Goal: Information Seeking & Learning: Find specific fact

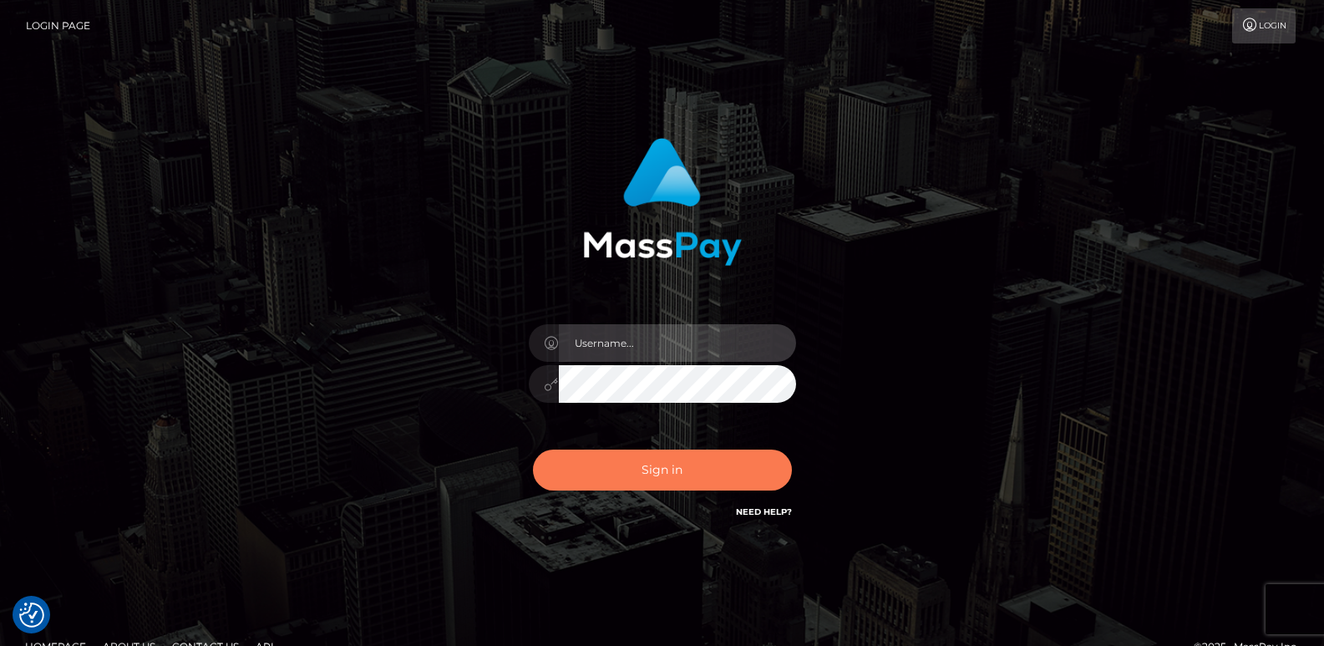
type input "ts2.es"
click at [605, 478] on button "Sign in" at bounding box center [662, 469] width 259 height 41
type input "ts2.es"
click at [611, 478] on button "Sign in" at bounding box center [662, 469] width 259 height 41
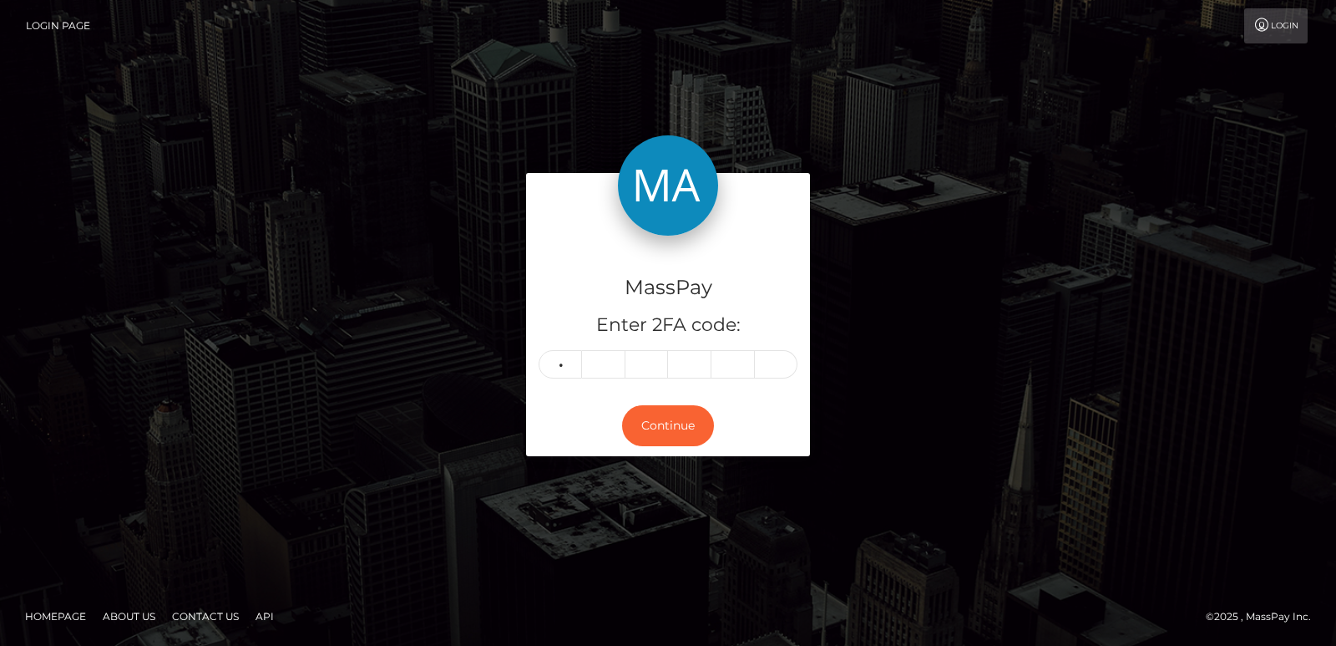
type input "4"
type input "6"
type input "8"
type input "9"
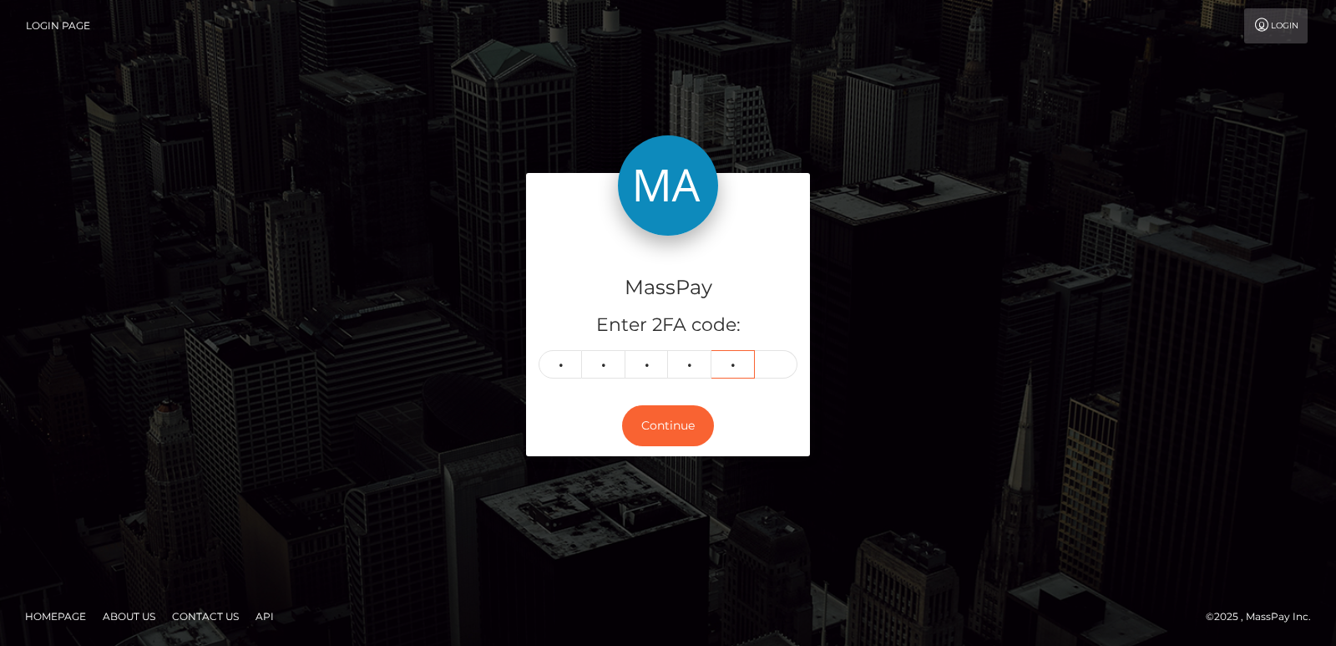
type input "7"
type input "4"
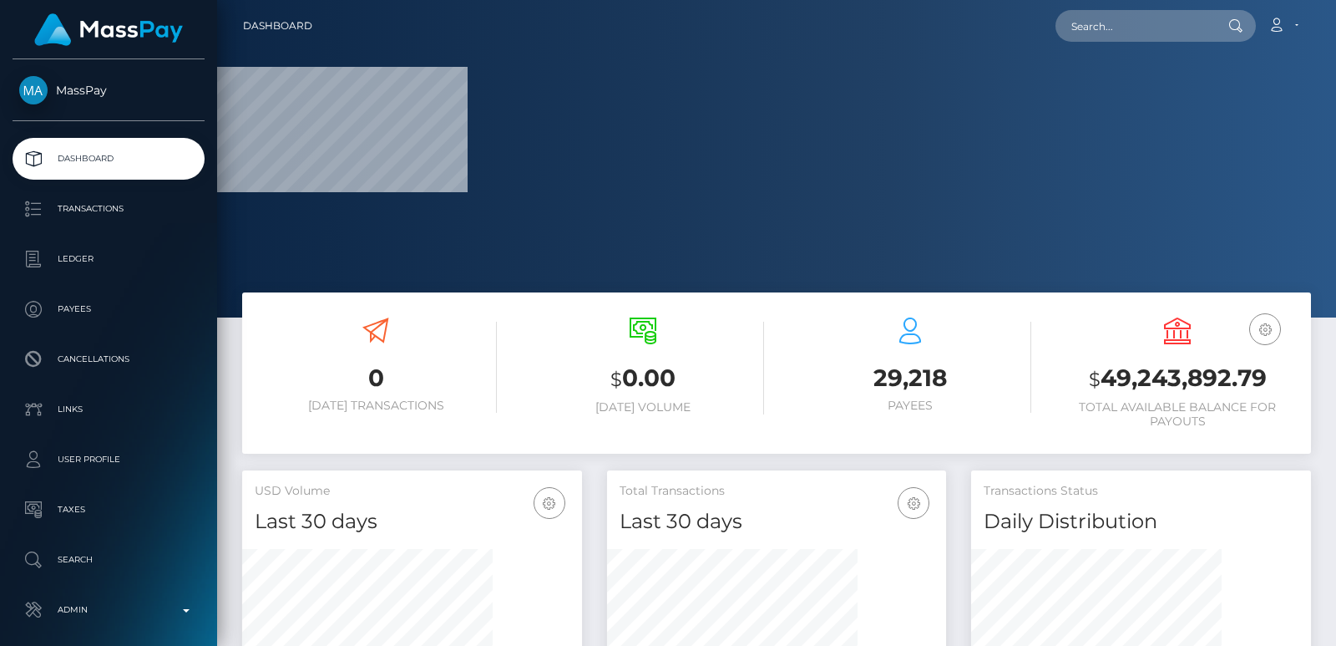
scroll to position [296, 339]
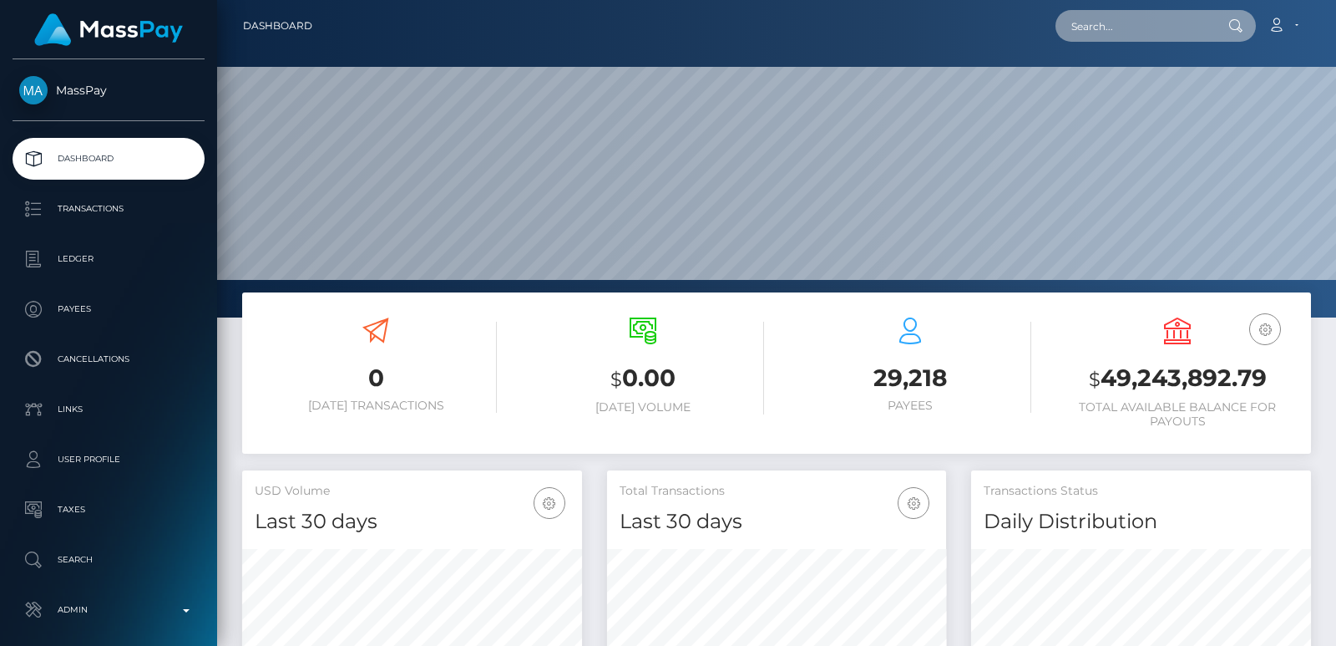
click at [1081, 38] on input "text" at bounding box center [1134, 26] width 157 height 32
paste input "brakh82@gmail.com"
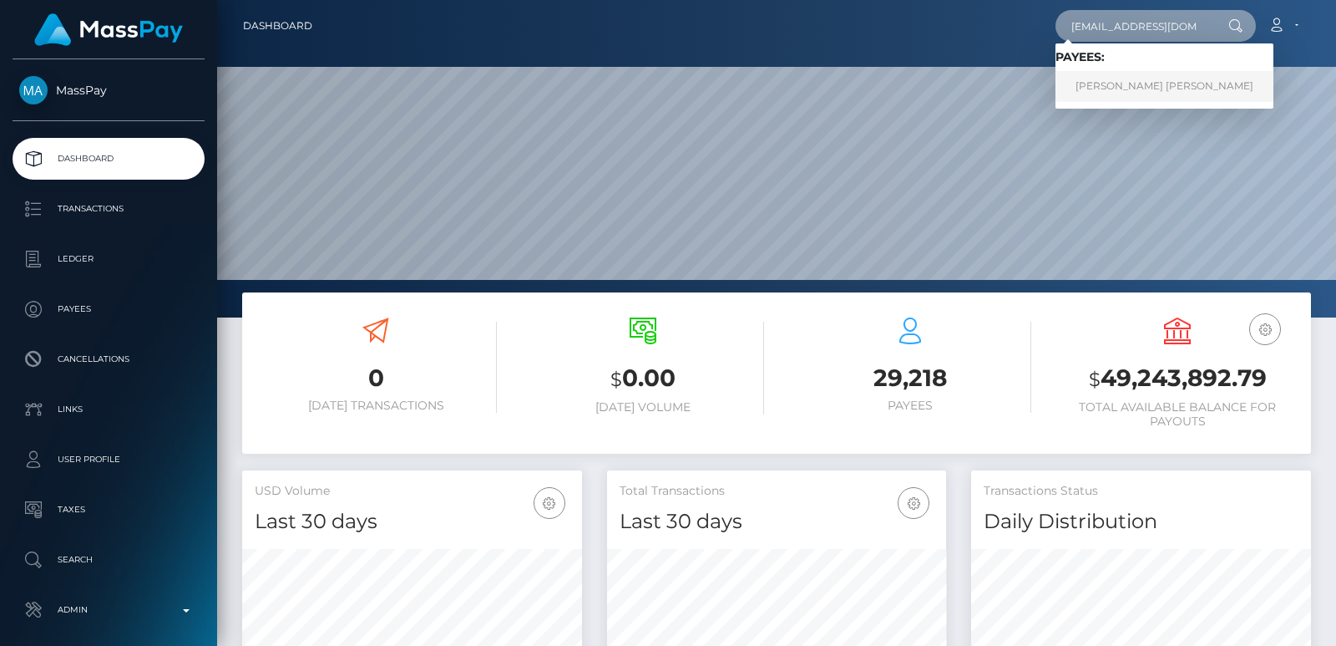
type input "brakh82@gmail.com"
click at [1101, 84] on link "Barkha Barkha" at bounding box center [1165, 86] width 218 height 31
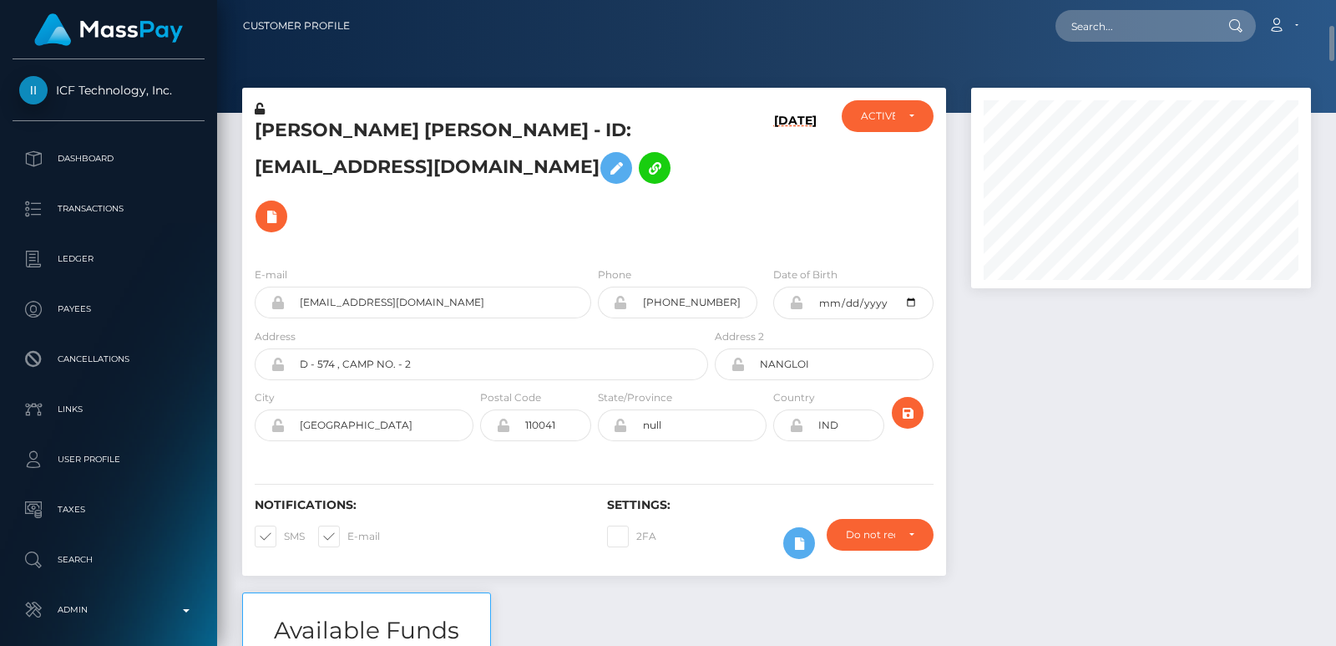
scroll to position [25, 0]
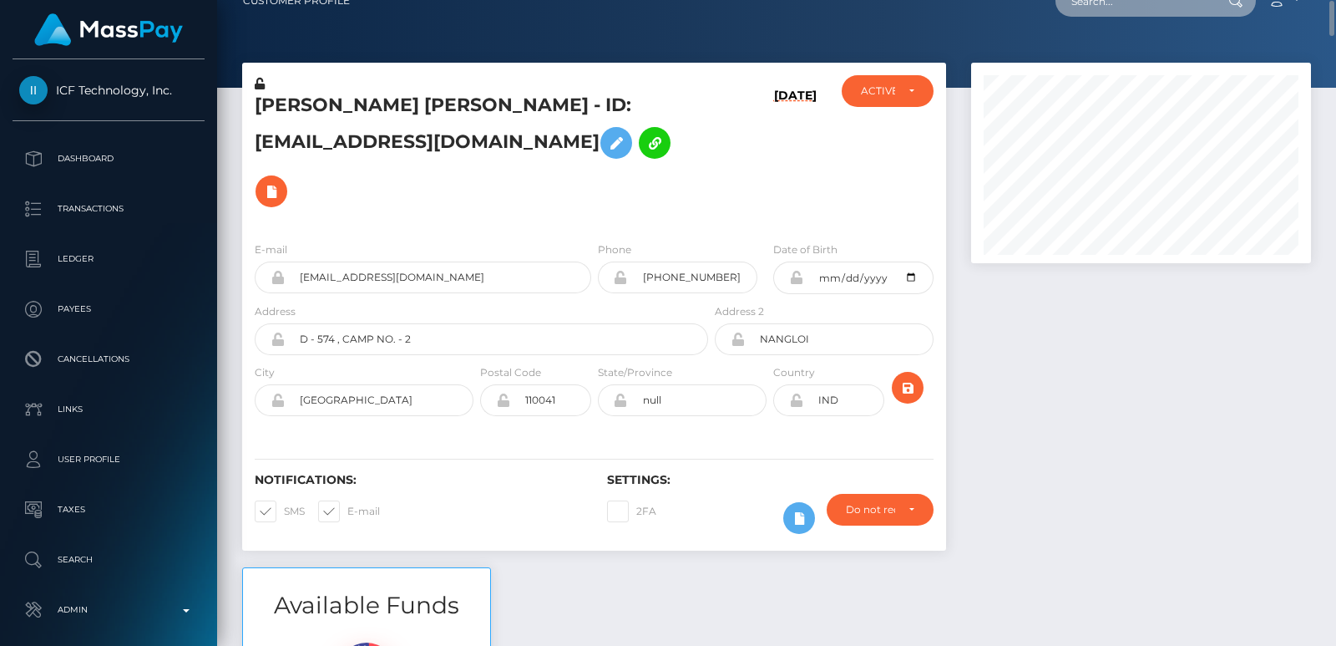
click at [1095, 6] on input "text" at bounding box center [1134, 1] width 157 height 32
paste input "brakh82@gmail.com"
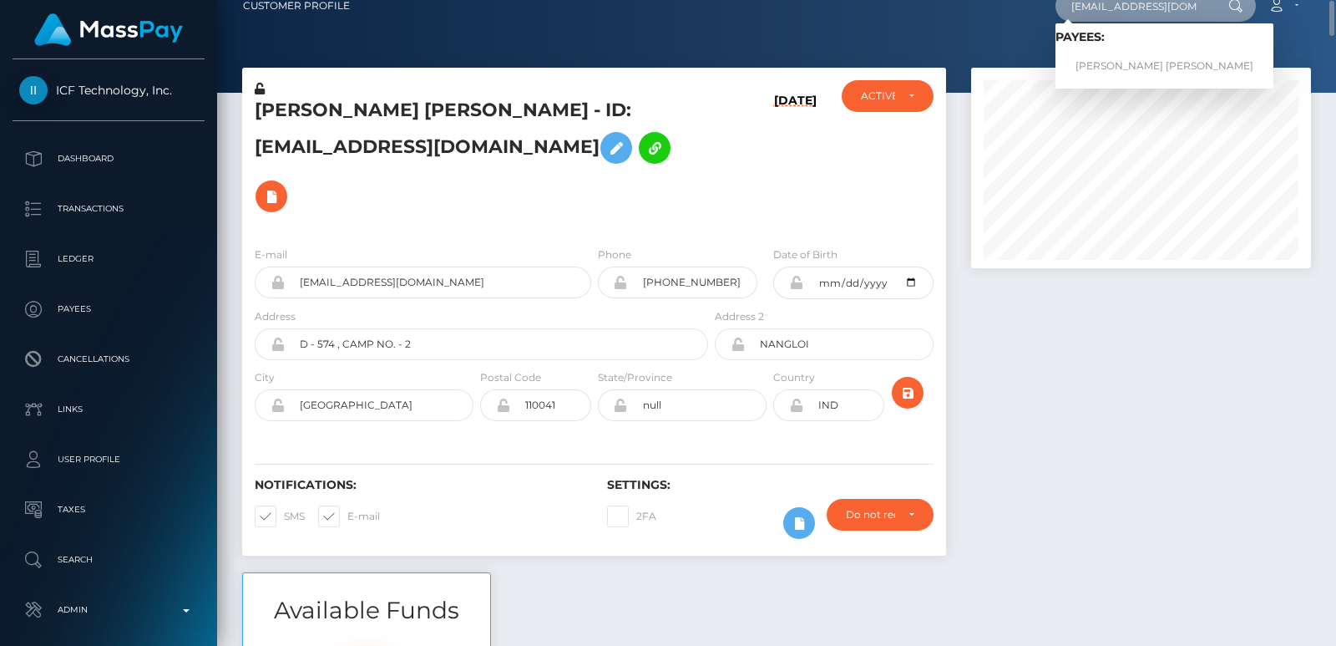
type input "brakh82@gmail.com"
click at [1054, 309] on div at bounding box center [1141, 320] width 365 height 504
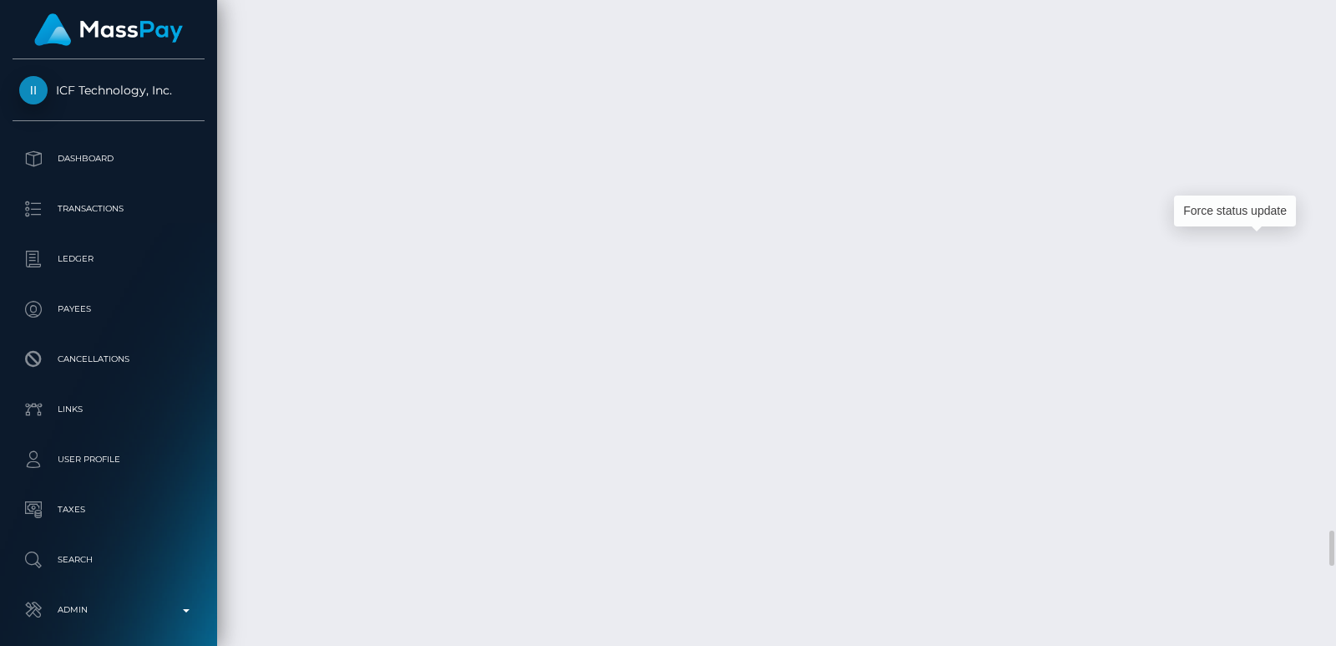
scroll to position [200, 339]
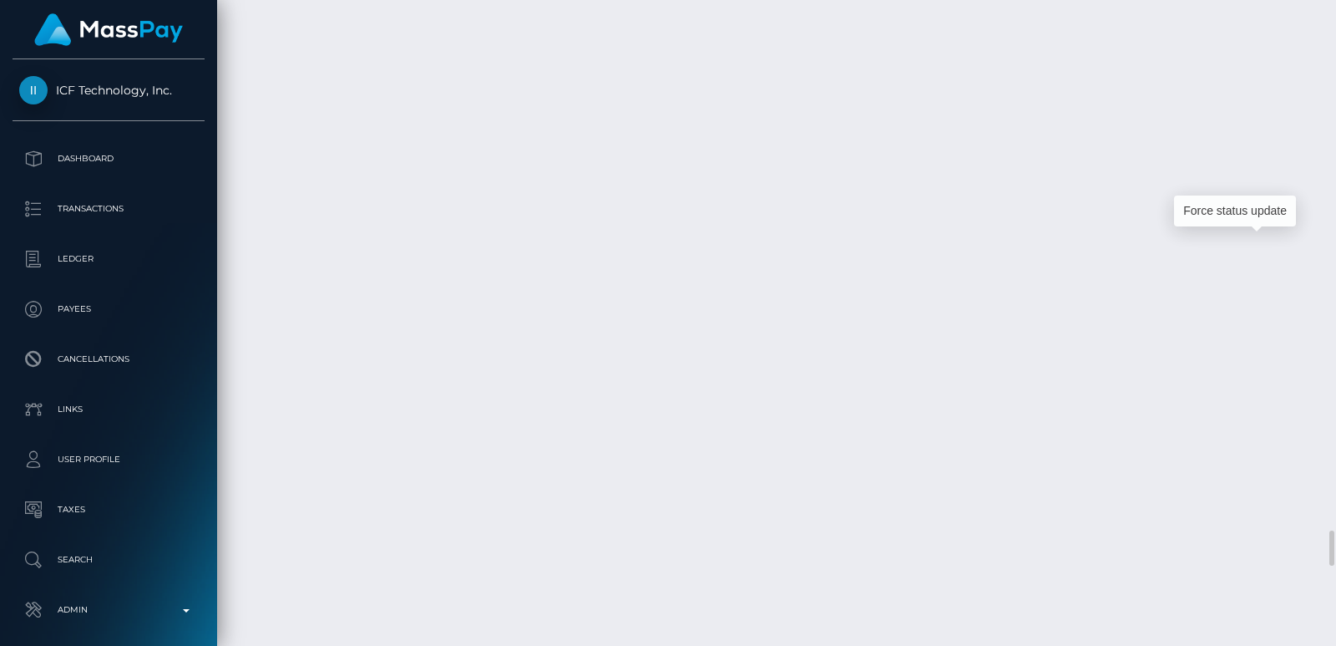
click at [1324, 31] on div at bounding box center [1330, 323] width 13 height 646
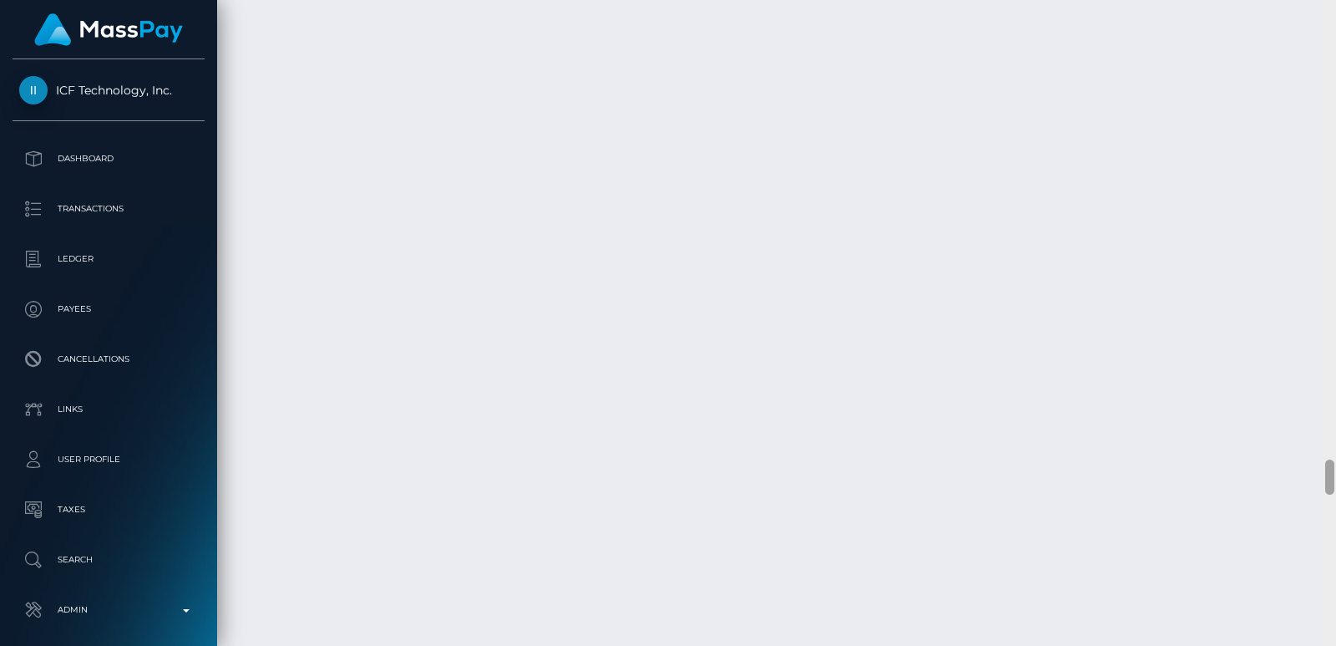
click at [1324, 31] on div at bounding box center [1330, 323] width 13 height 646
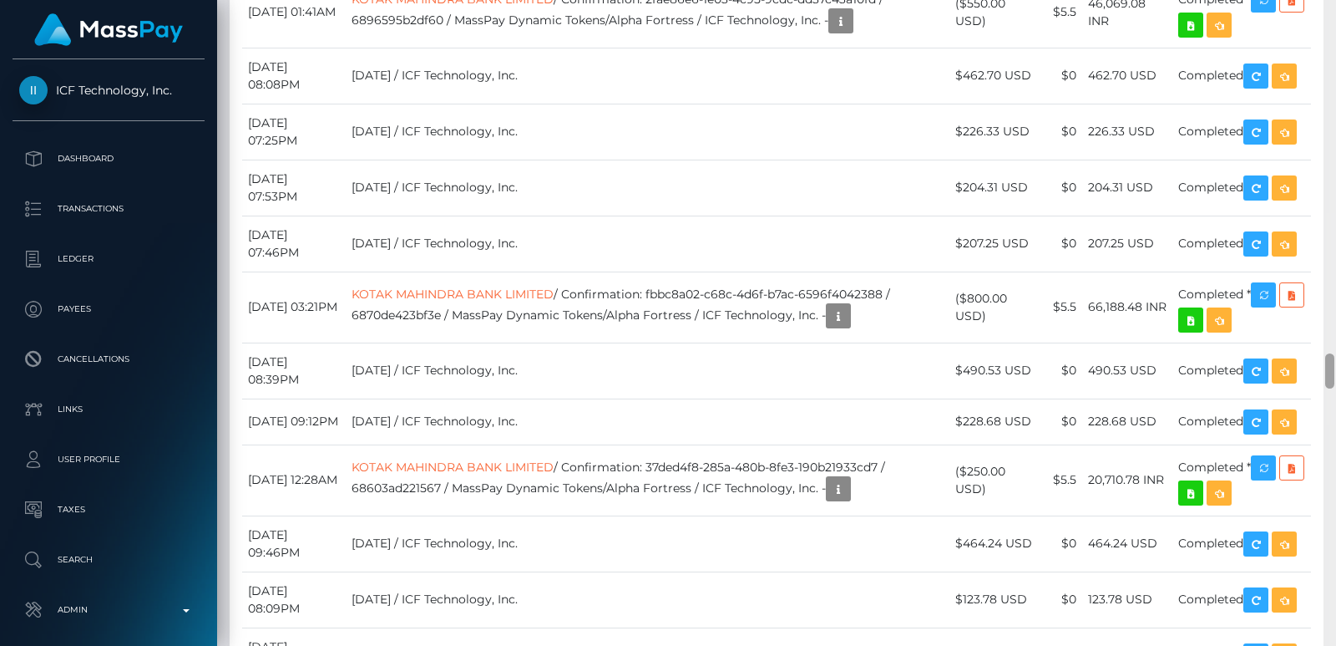
click at [1324, 31] on div at bounding box center [1330, 323] width 13 height 646
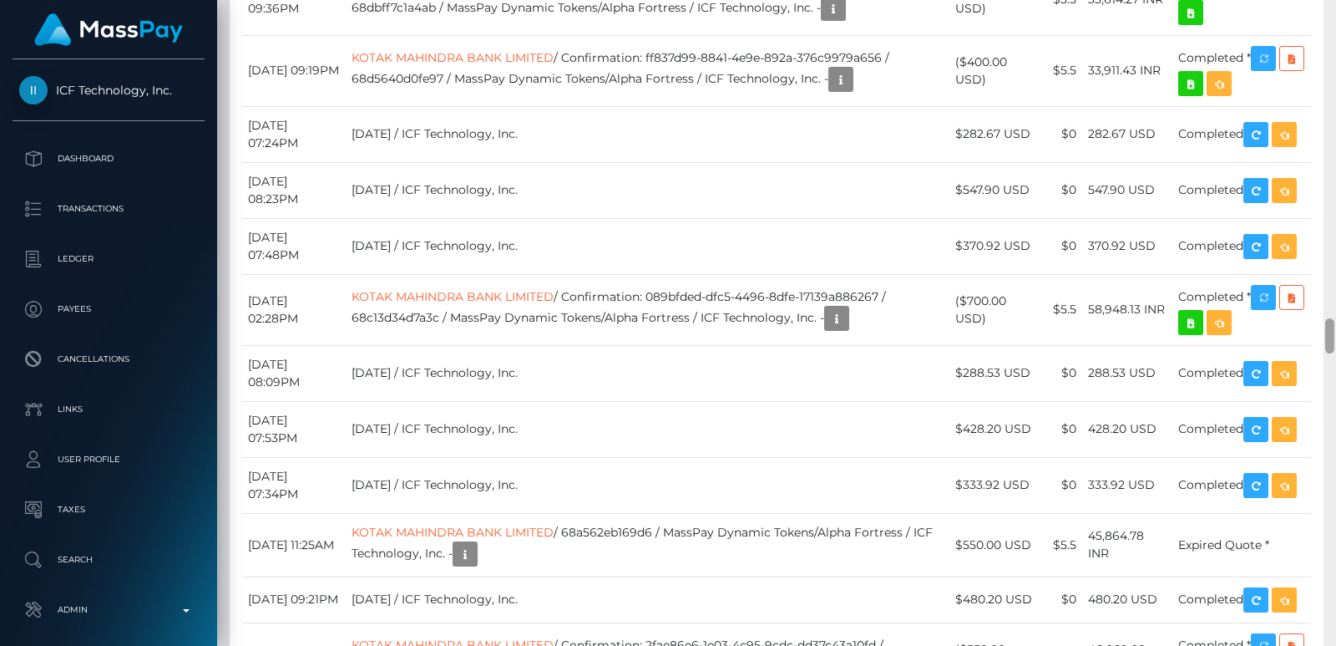
click at [1324, 31] on div at bounding box center [1330, 323] width 13 height 646
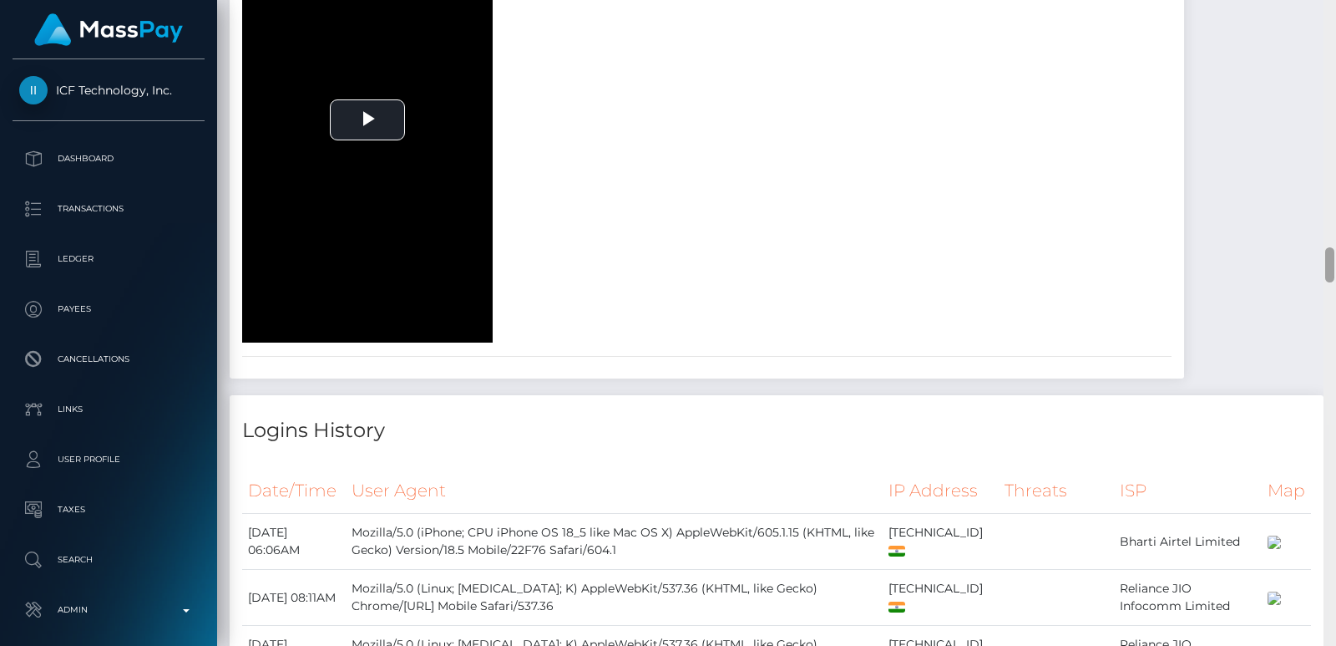
click at [1324, 31] on div at bounding box center [1330, 323] width 13 height 646
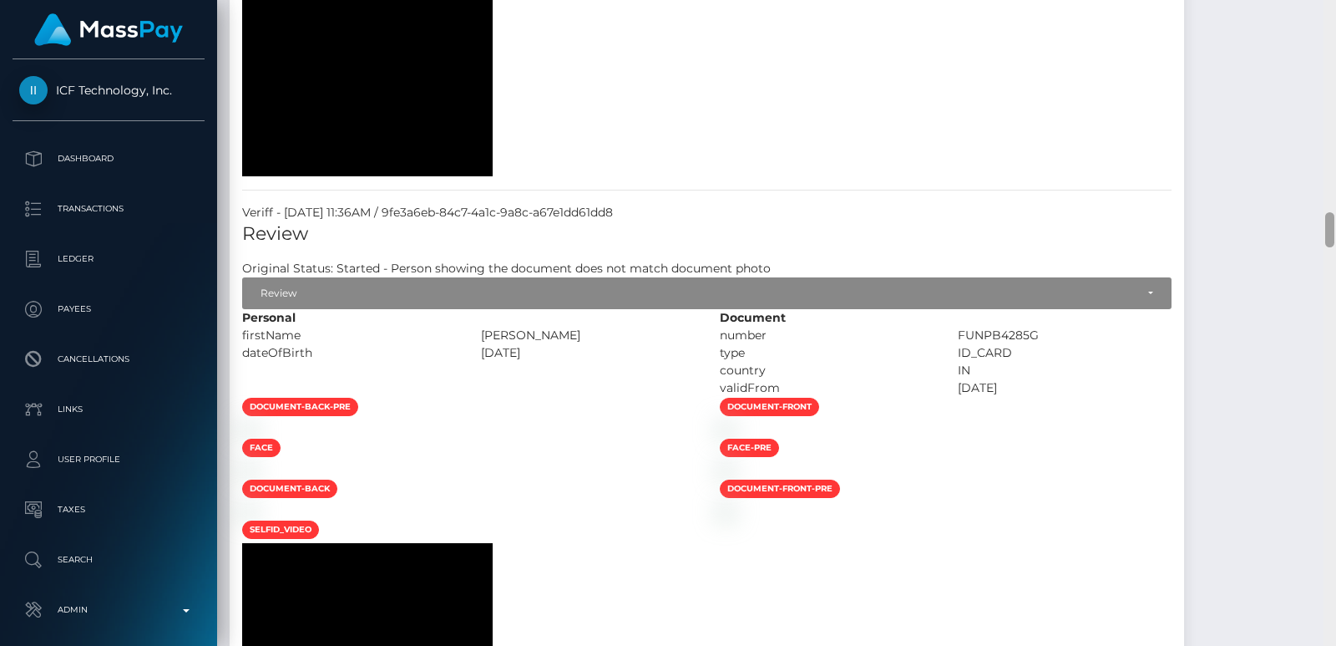
click at [1324, 31] on div at bounding box center [1330, 323] width 13 height 646
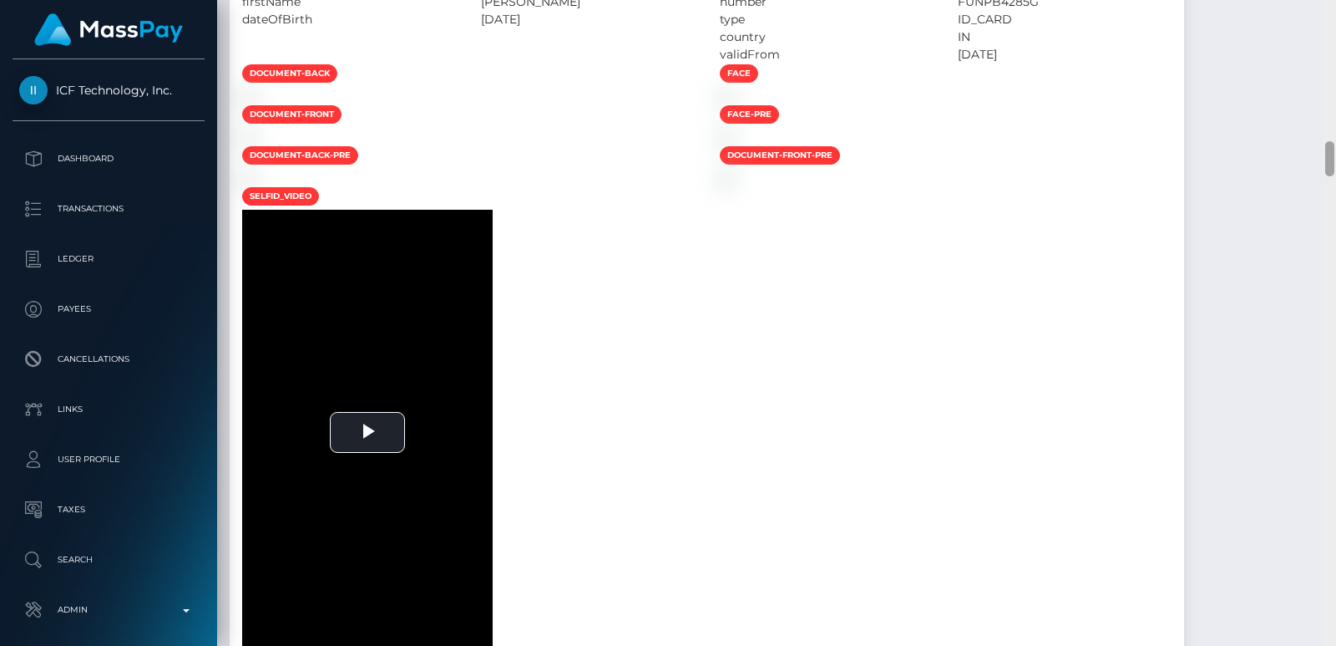
click at [1324, 31] on div at bounding box center [1330, 323] width 13 height 646
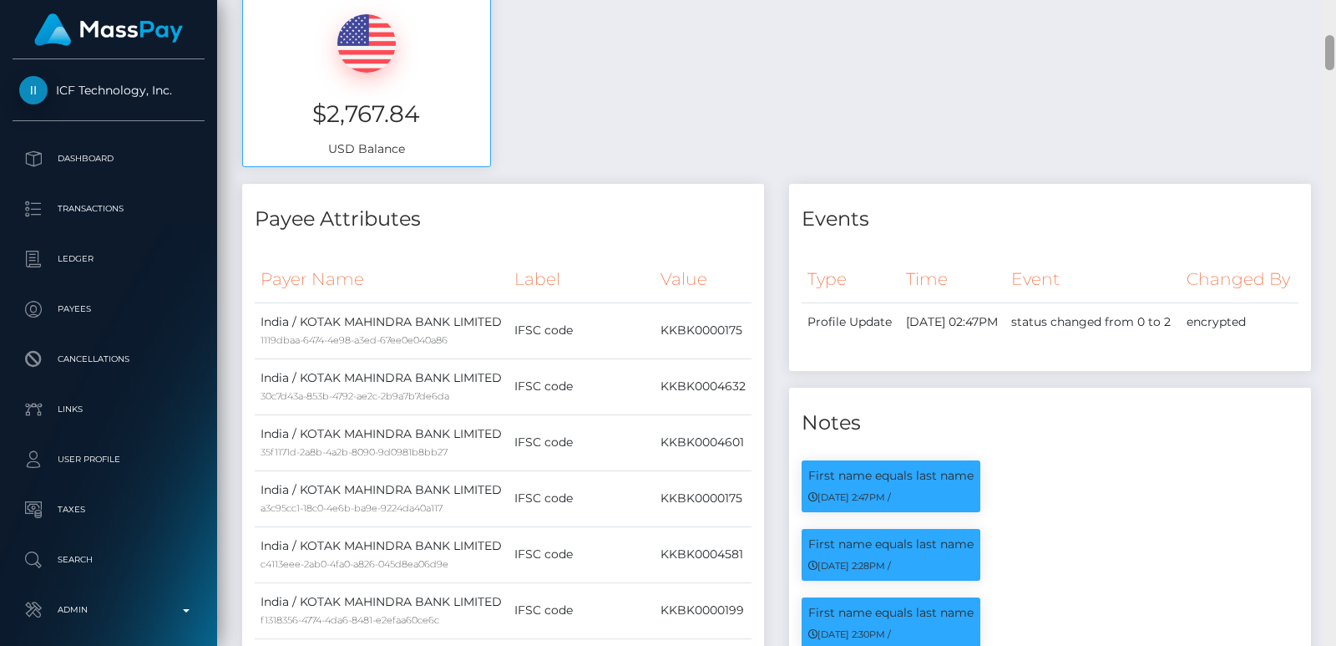
click at [1329, 17] on div at bounding box center [1330, 323] width 13 height 646
click at [1329, 17] on div "Customer Profile brakh82@gmail.com Loading... Loading... Payees: Barkha Barkha …" at bounding box center [776, 323] width 1119 height 646
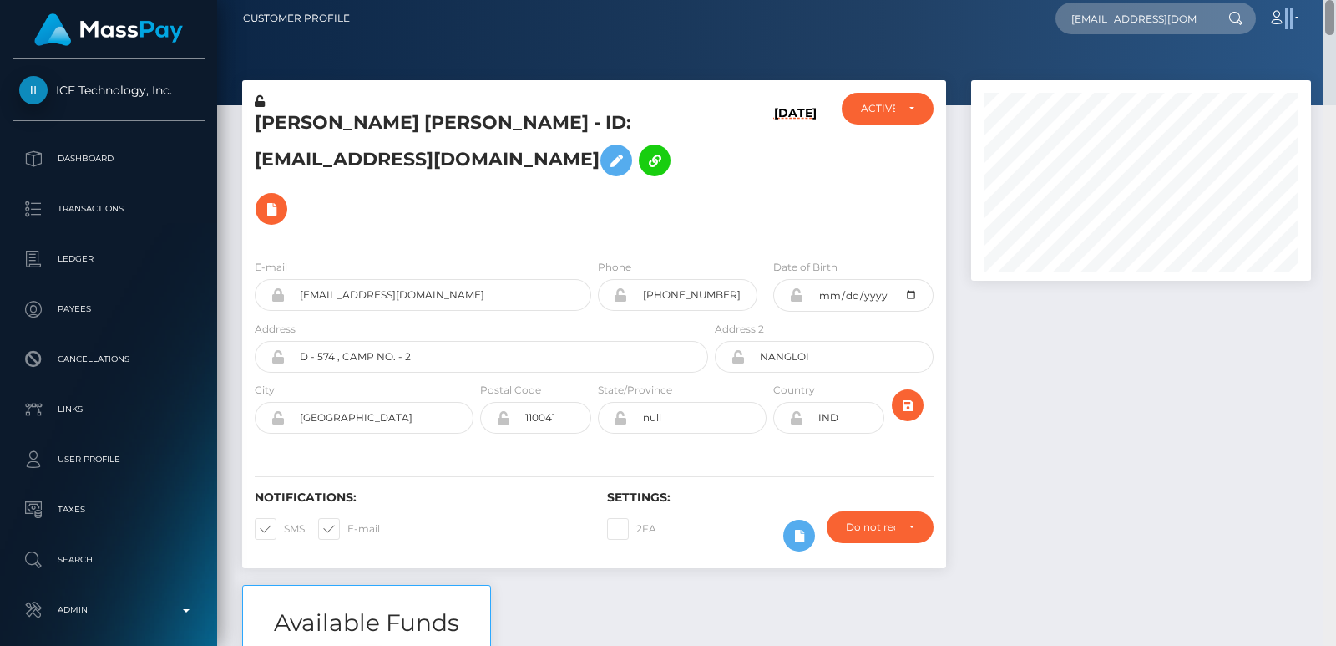
click at [1329, 17] on nav "Customer Profile brakh82@gmail.com Loading... Loading... Payees: Barkha Barkha …" at bounding box center [776, 18] width 1119 height 52
click at [1201, 12] on input "brakh82@gmail.com" at bounding box center [1134, 19] width 157 height 32
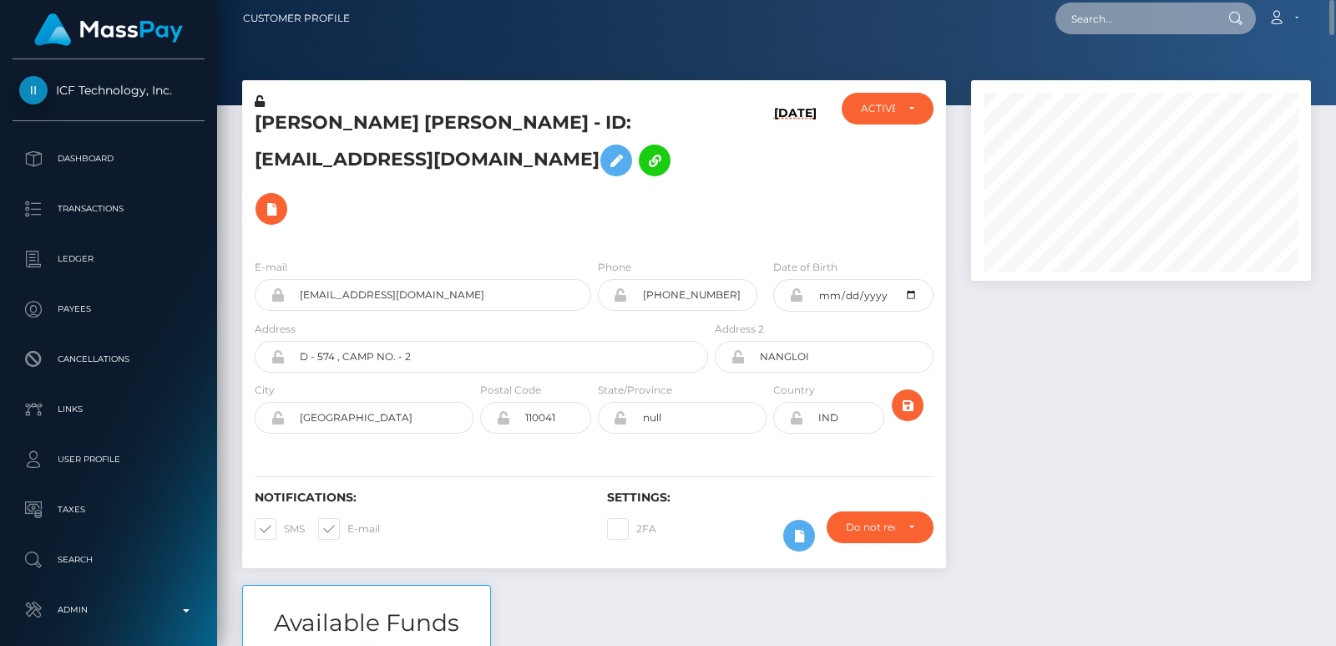
paste input "myk29.01.19@gmail.com"
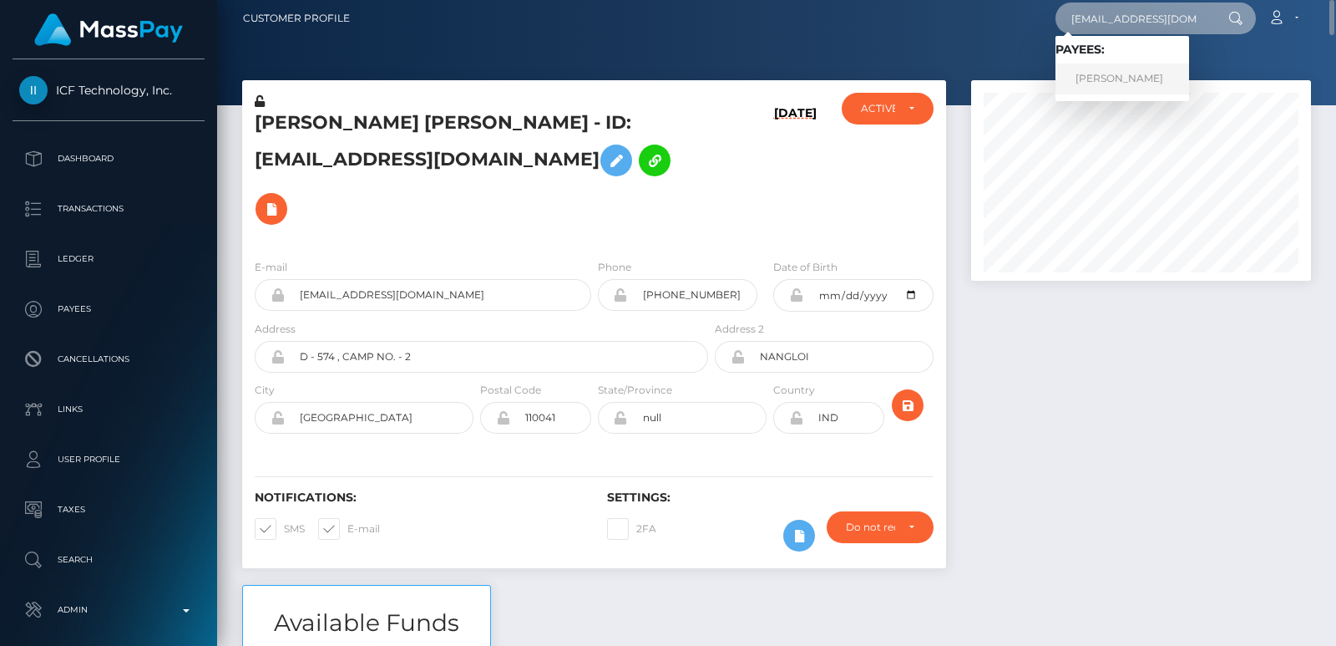
type input "myk29.01.19@gmail.com"
click at [1123, 71] on link "Liudmyla Mykhailova" at bounding box center [1123, 78] width 134 height 31
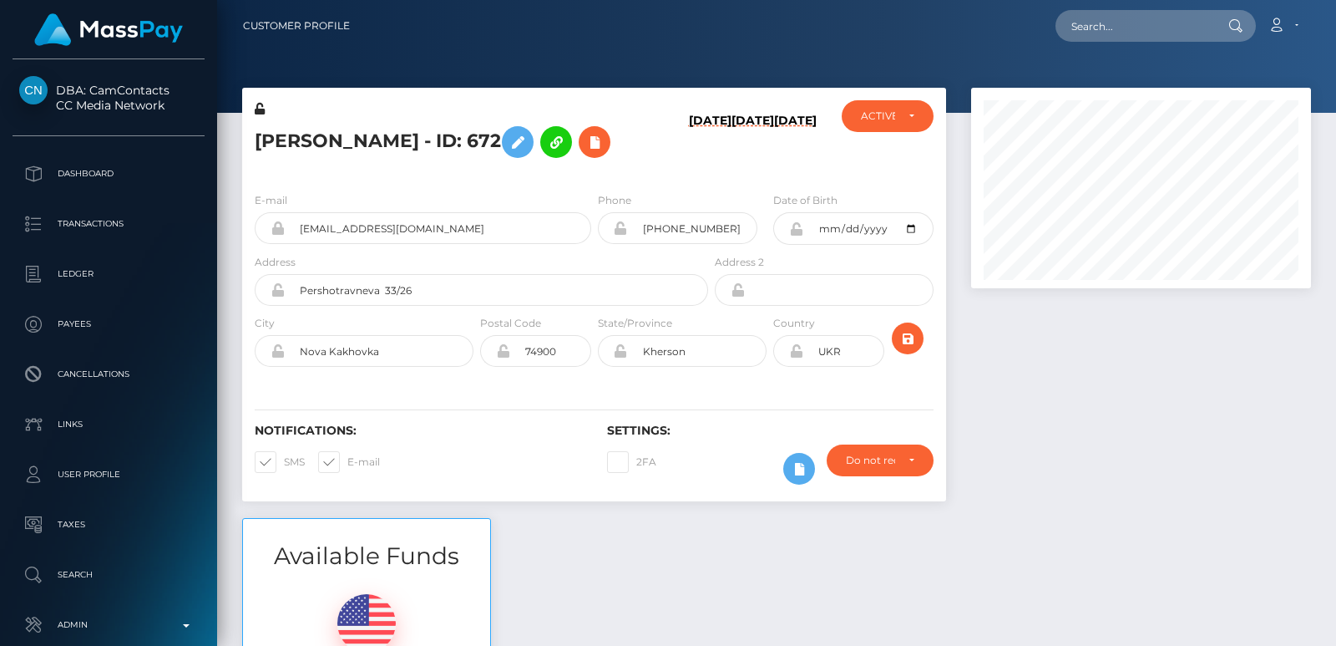
scroll to position [200, 339]
click at [1080, 20] on input "text" at bounding box center [1134, 26] width 157 height 32
paste input "myk29.01.19@gmail.com"
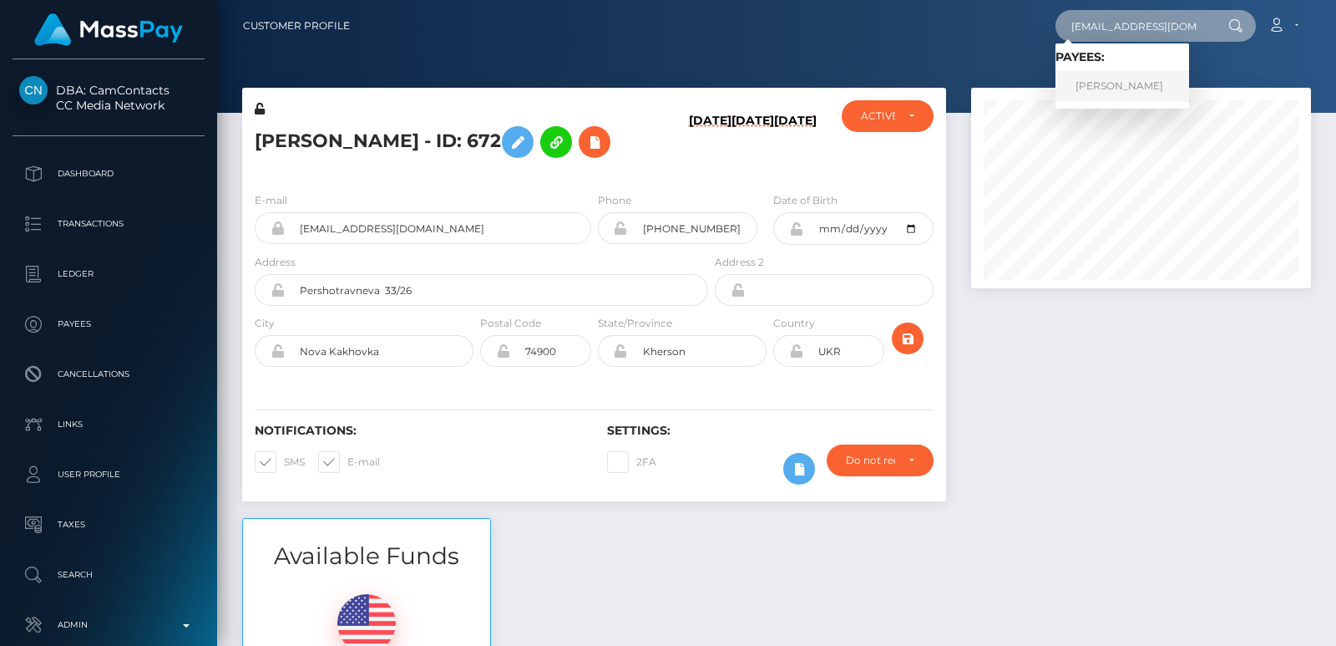
type input "myk29.01.19@gmail.com"
click at [1154, 88] on link "Liudmyla Mykhailova" at bounding box center [1123, 86] width 134 height 31
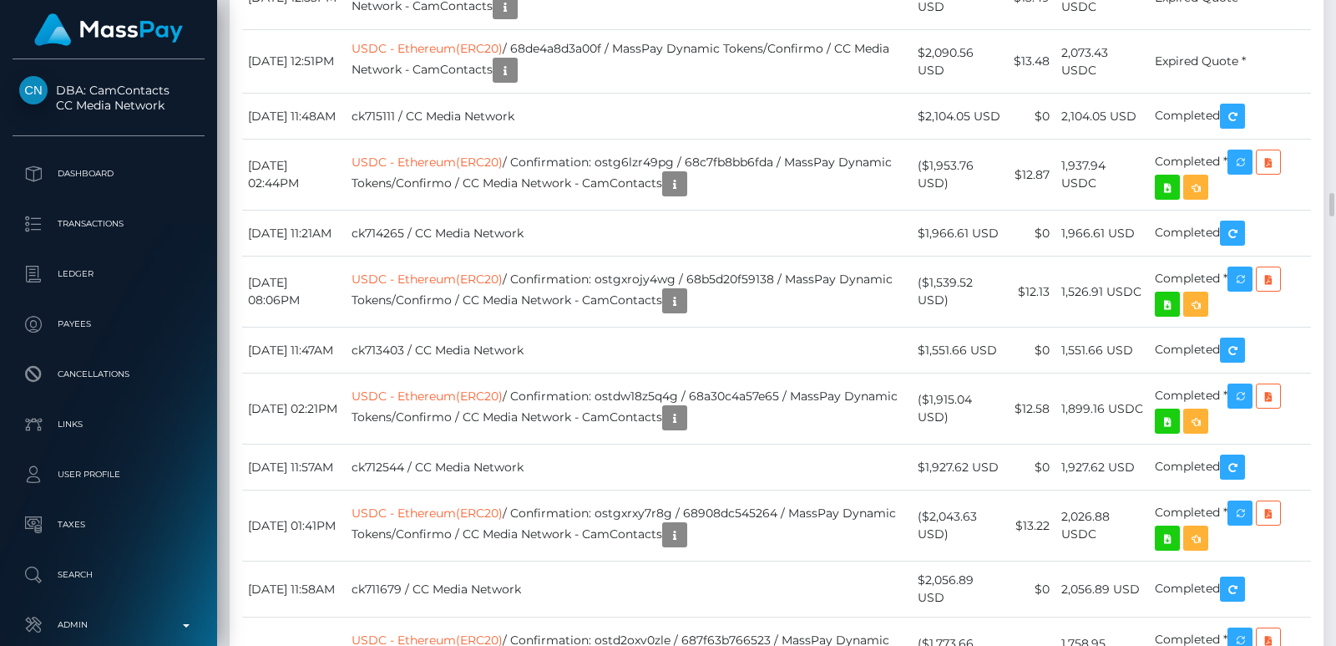
scroll to position [200, 339]
click at [1332, 33] on div at bounding box center [1330, 323] width 13 height 646
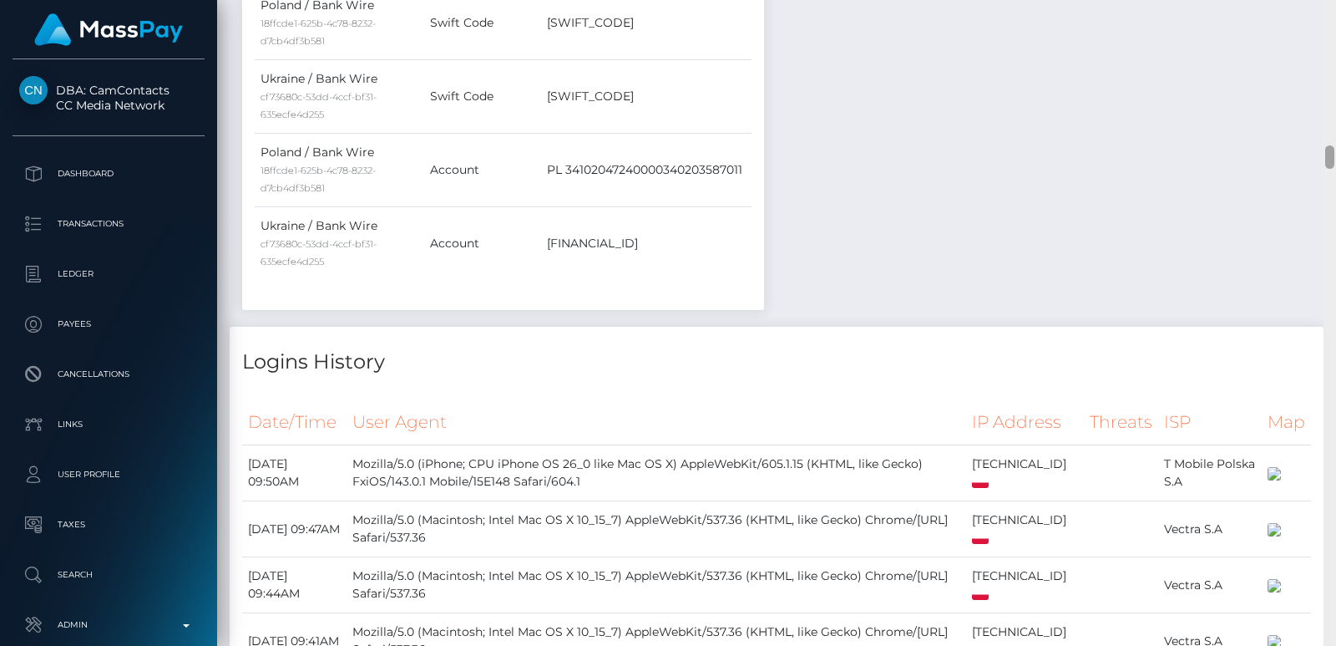
click at [1332, 33] on div at bounding box center [1330, 323] width 13 height 646
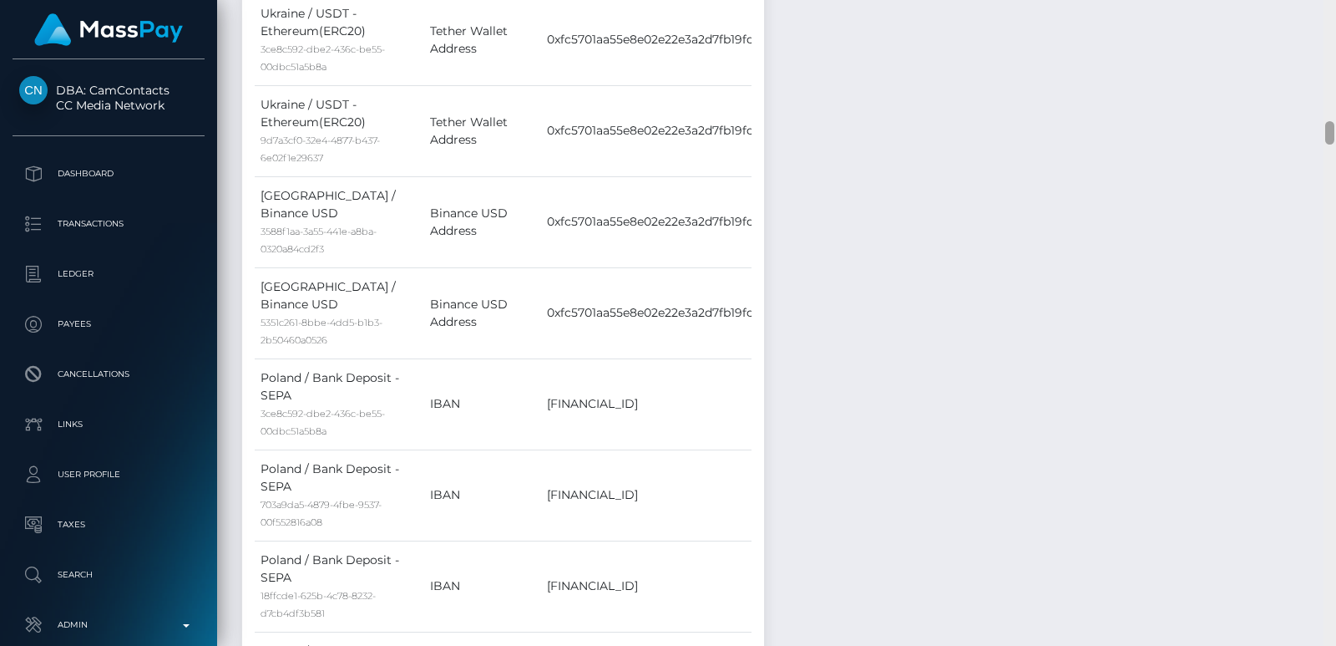
click at [1332, 33] on div at bounding box center [1330, 323] width 13 height 646
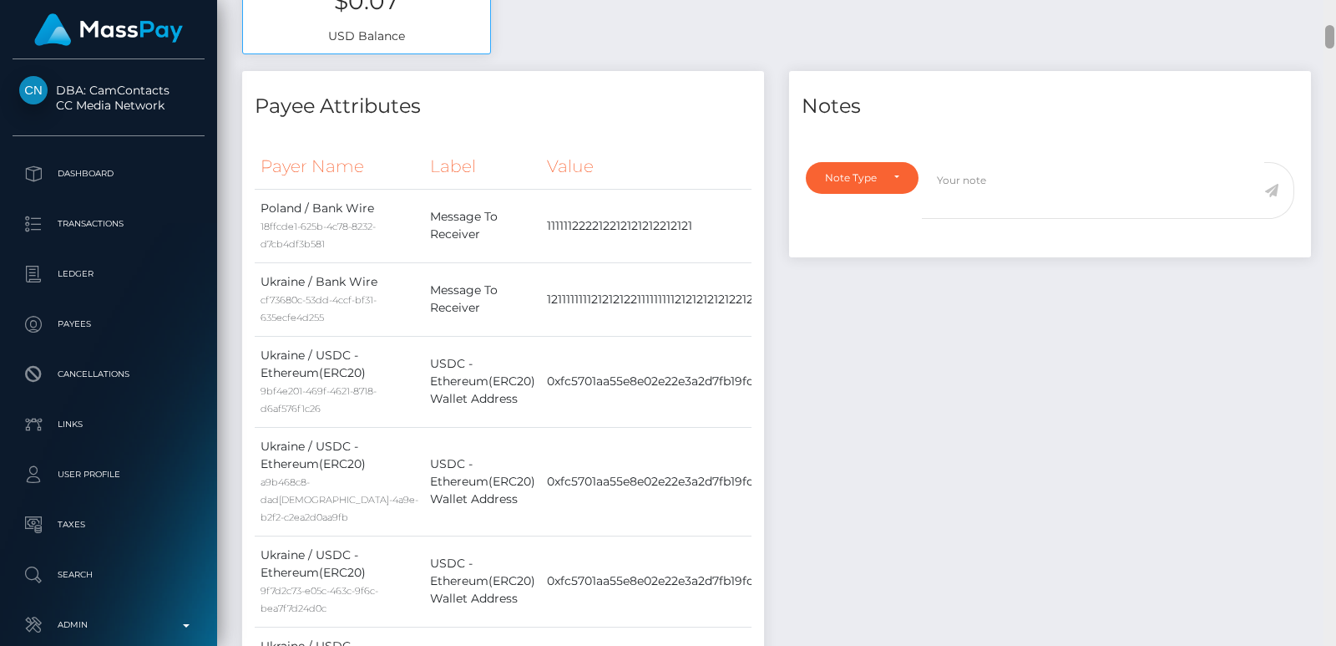
click at [1334, 13] on div at bounding box center [1330, 323] width 13 height 646
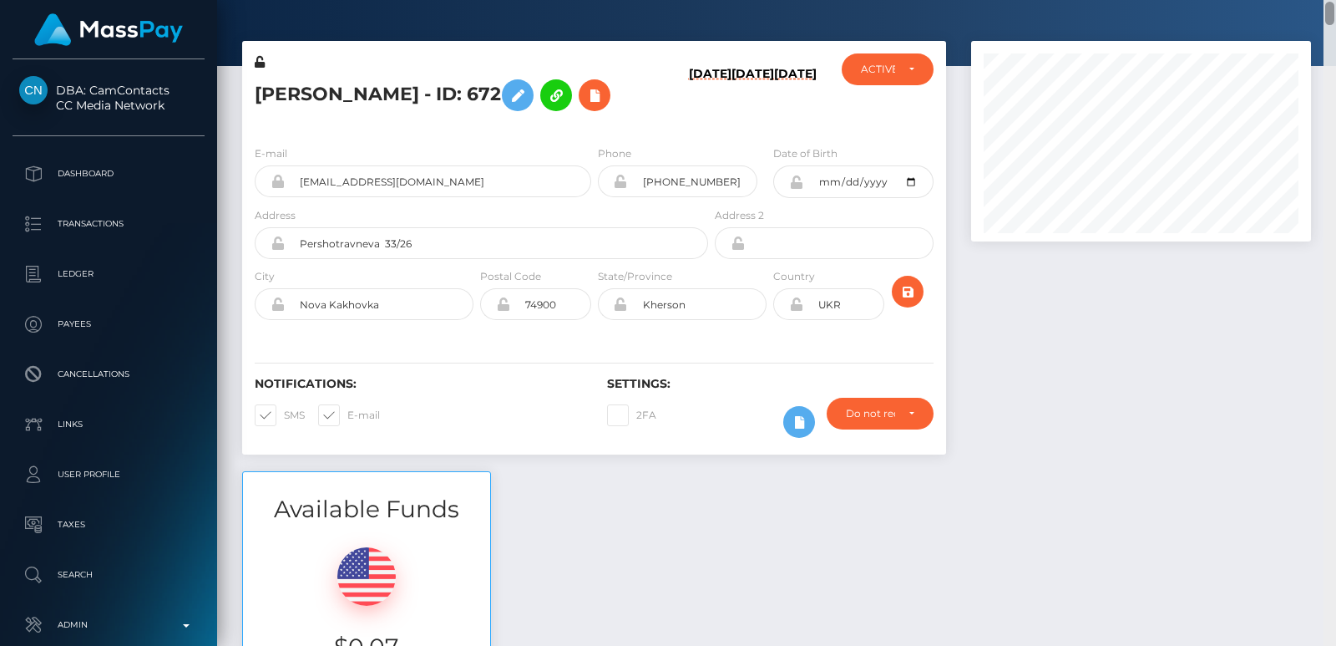
click at [1334, 13] on div at bounding box center [1329, 13] width 9 height 23
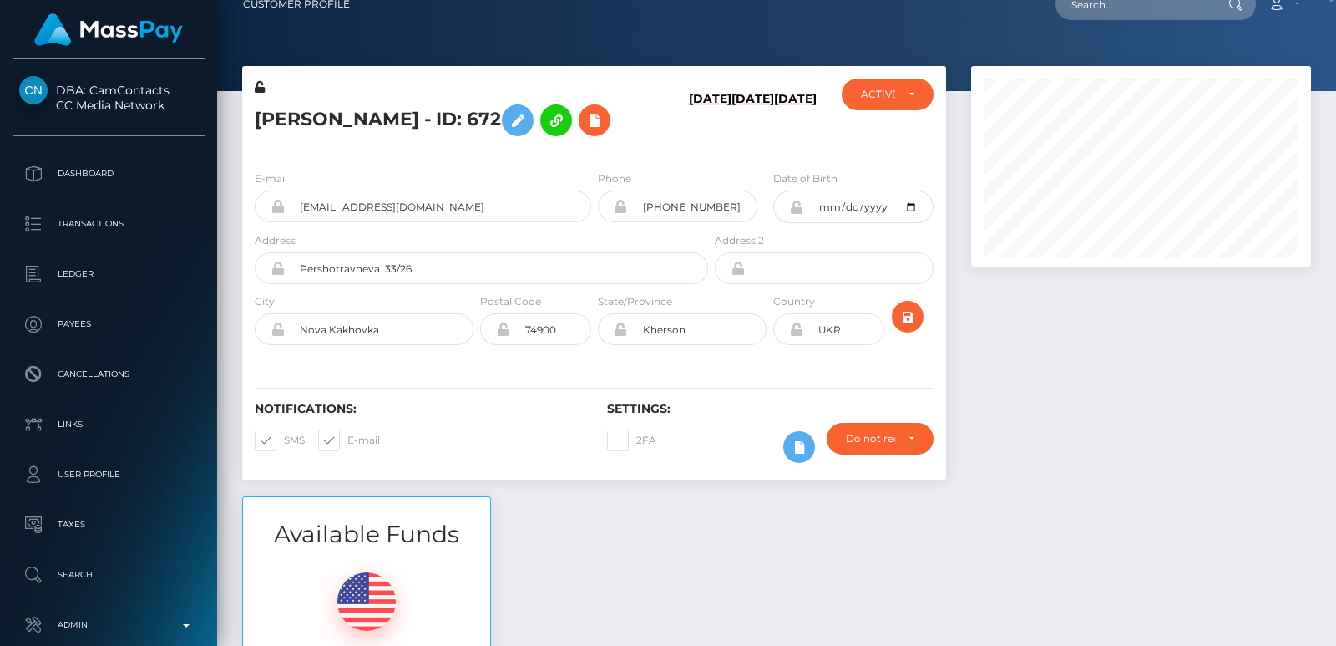
scroll to position [0, 0]
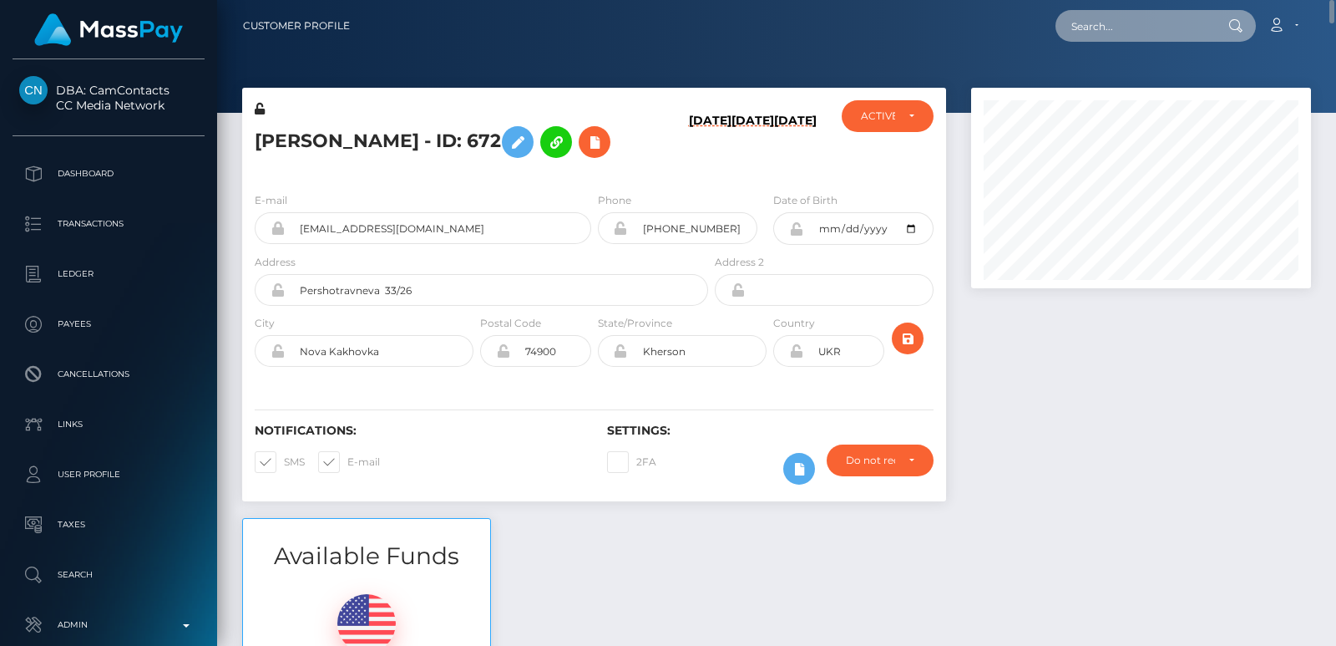
click at [1093, 22] on input "text" at bounding box center [1134, 26] width 157 height 32
paste input "myk29.01.19@gmail.com"
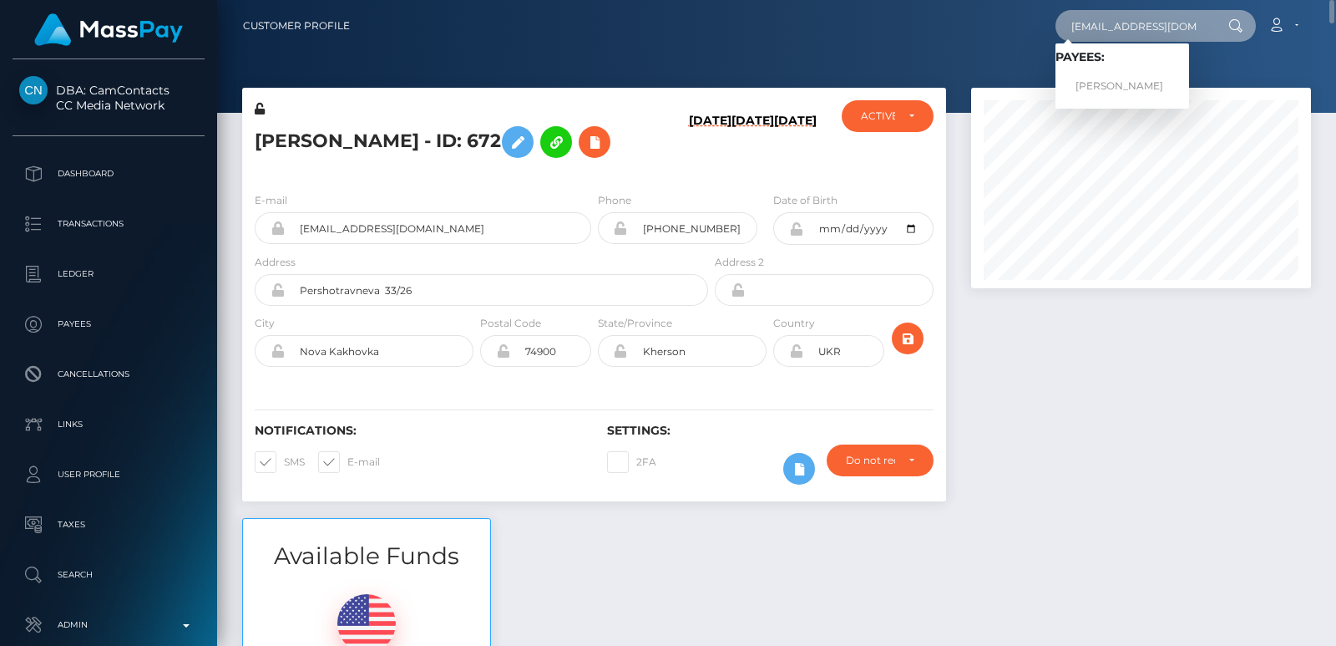
type input "myk29.01.19@gmail.com"
click at [276, 136] on h5 "Liudmyla Mykhailova - ID: 672" at bounding box center [477, 142] width 444 height 48
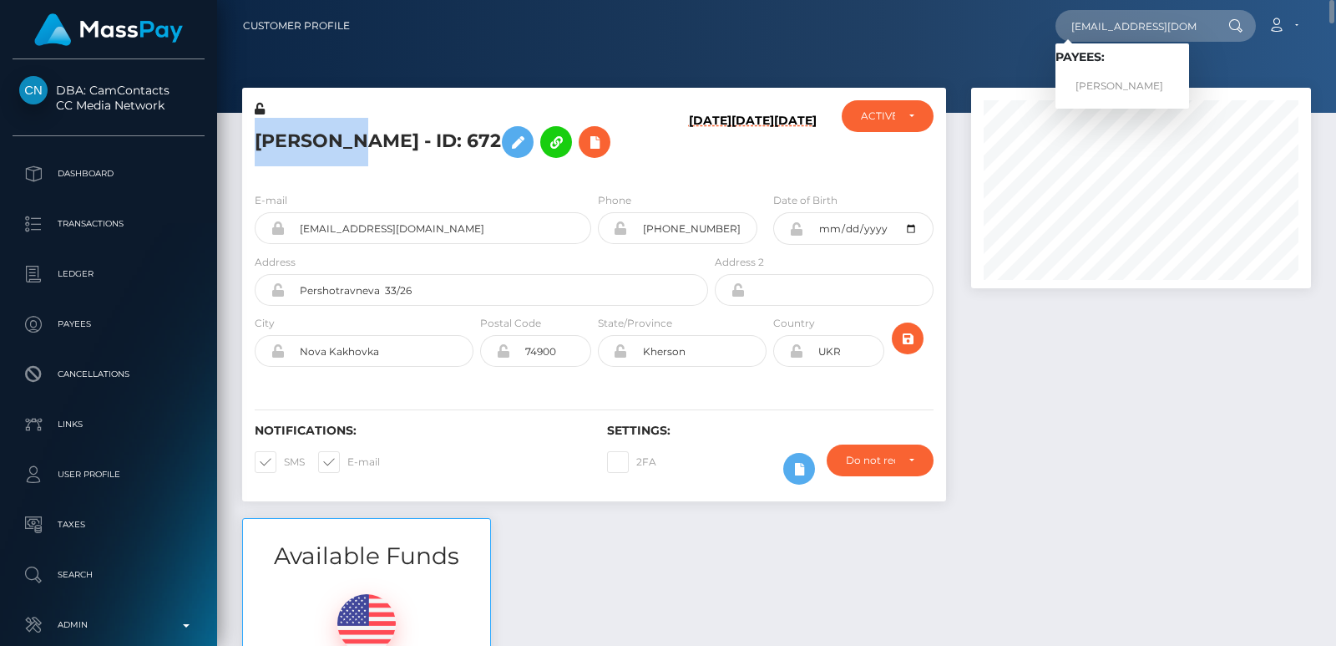
click at [276, 136] on h5 "Liudmyla Mykhailova - ID: 672" at bounding box center [477, 142] width 444 height 48
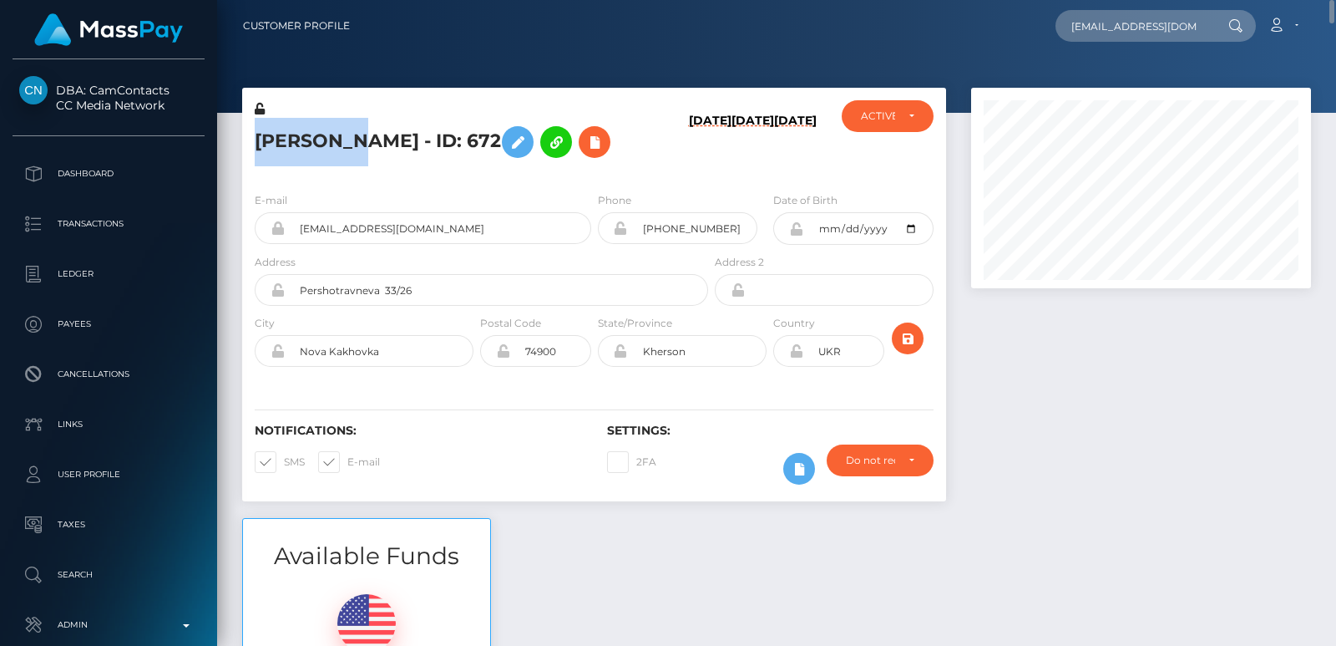
copy h5 "Liudmyla"
